Goal: Task Accomplishment & Management: Use online tool/utility

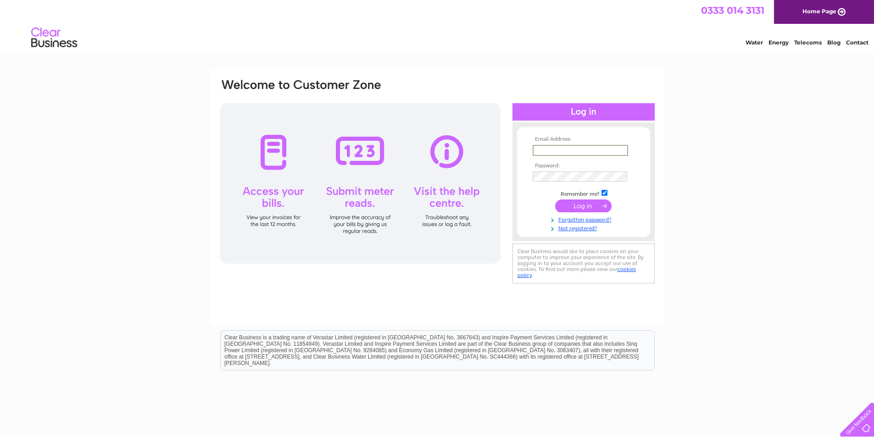
drag, startPoint x: 553, startPoint y: 147, endPoint x: 564, endPoint y: 159, distance: 15.6
click at [553, 147] on input "text" at bounding box center [580, 150] width 95 height 11
type input "mark@markwalkerarchitect.co.uk"
click at [555, 200] on input "submit" at bounding box center [583, 206] width 56 height 13
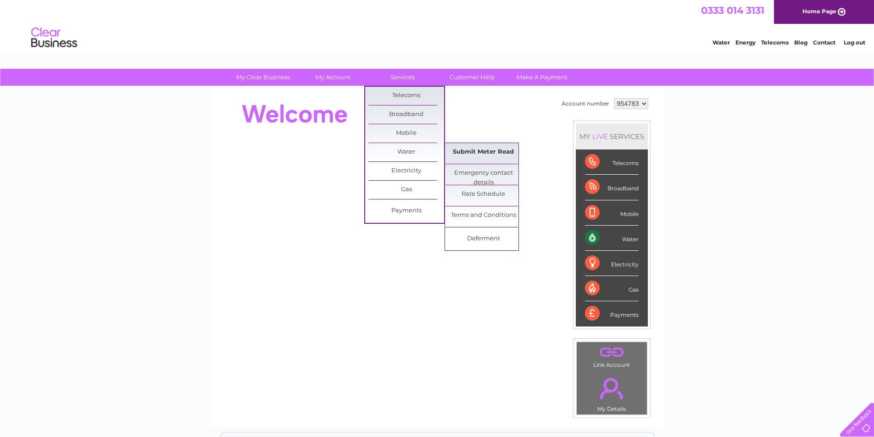
click at [504, 151] on link "Submit Meter Read" at bounding box center [483, 152] width 76 height 18
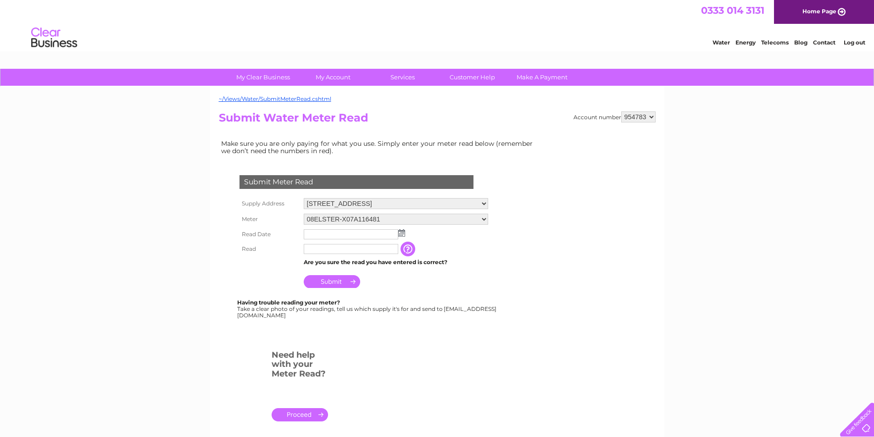
click at [400, 230] on img at bounding box center [401, 232] width 7 height 7
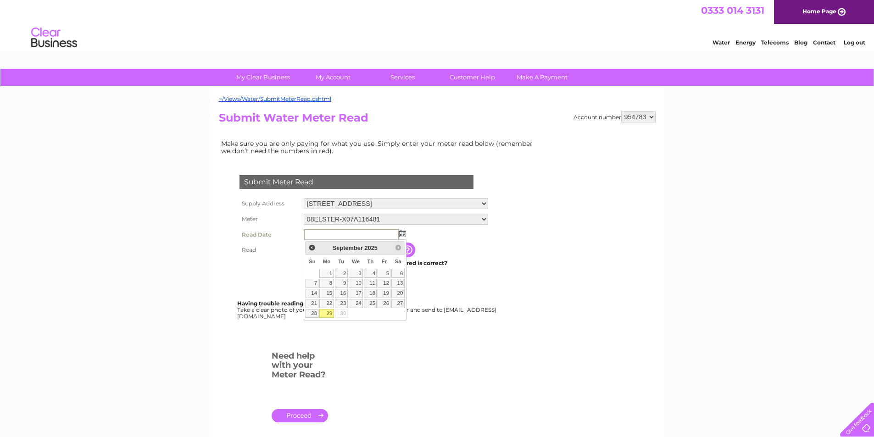
click at [327, 313] on link "29" at bounding box center [326, 313] width 14 height 9
type input "2025/09/29"
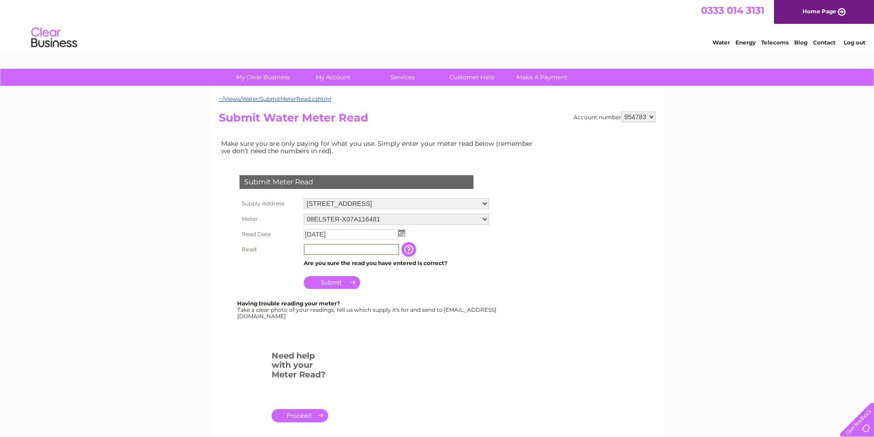
click at [322, 252] on input "text" at bounding box center [351, 249] width 95 height 11
click at [334, 278] on input "Submit" at bounding box center [332, 282] width 56 height 13
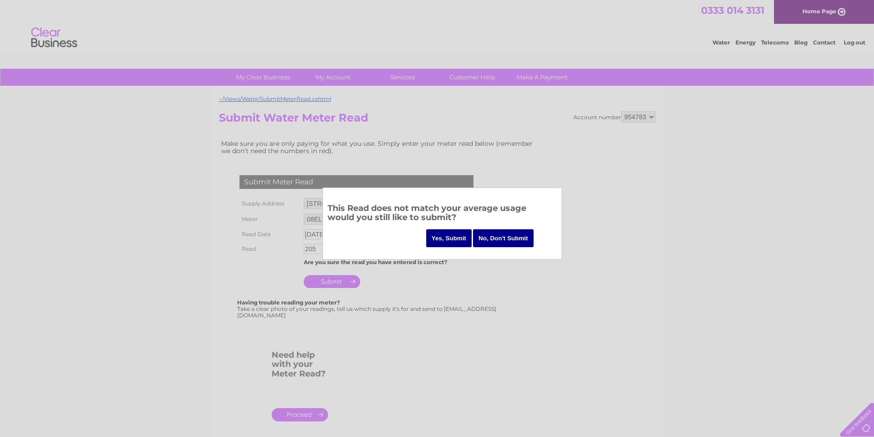
click at [492, 239] on input "No, Don't Submit" at bounding box center [503, 238] width 61 height 18
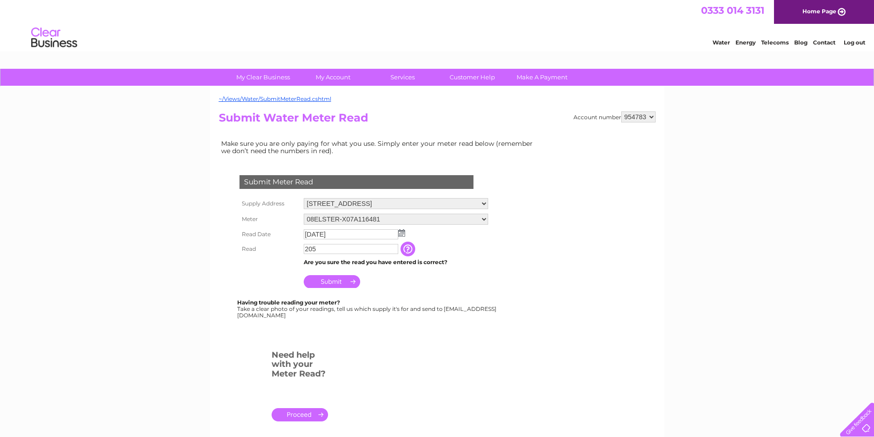
click at [344, 252] on input "205" at bounding box center [351, 249] width 95 height 10
type input "205"
click at [336, 285] on input "Submit" at bounding box center [332, 282] width 56 height 13
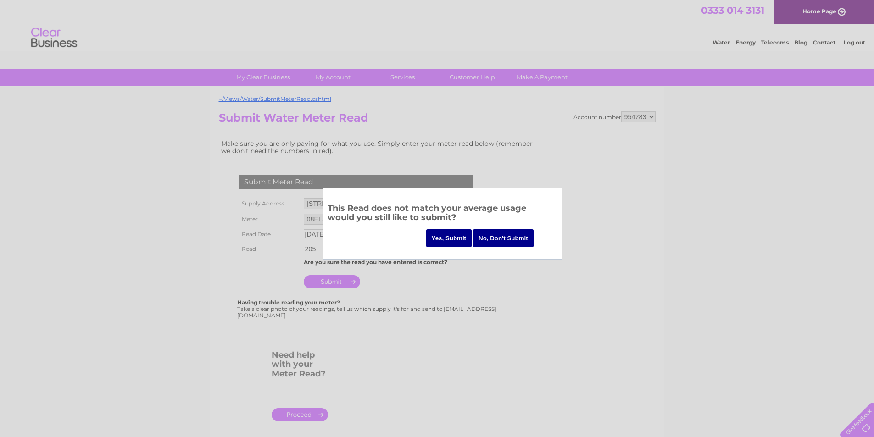
click at [441, 235] on input "Yes, Submit" at bounding box center [449, 238] width 46 height 18
